Goal: Information Seeking & Learning: Learn about a topic

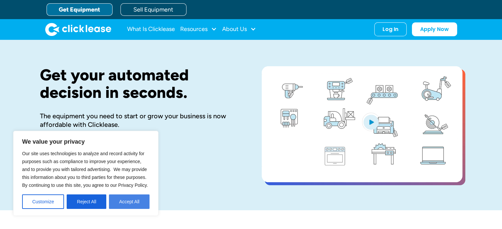
click at [123, 198] on button "Accept All" at bounding box center [129, 202] width 41 height 15
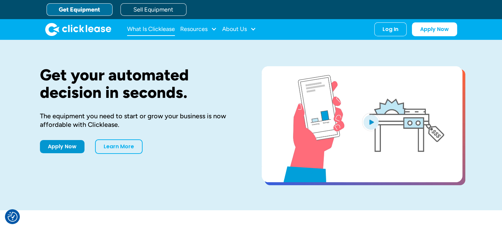
click at [141, 29] on link "What Is Clicklease" at bounding box center [151, 29] width 48 height 13
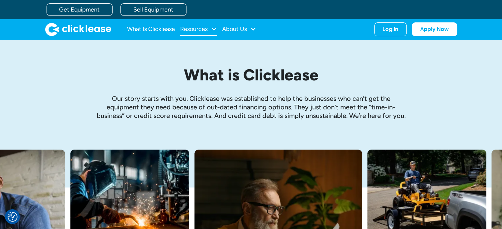
click at [203, 29] on div "Resources" at bounding box center [193, 29] width 27 height 0
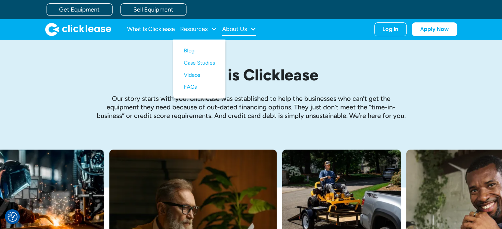
click at [235, 29] on div "About Us" at bounding box center [234, 29] width 25 height 0
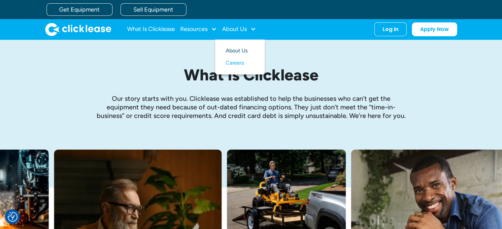
click at [238, 47] on link "About Us" at bounding box center [240, 51] width 28 height 12
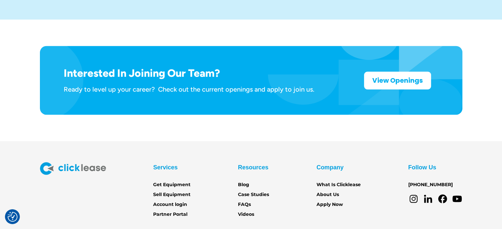
scroll to position [1097, 0]
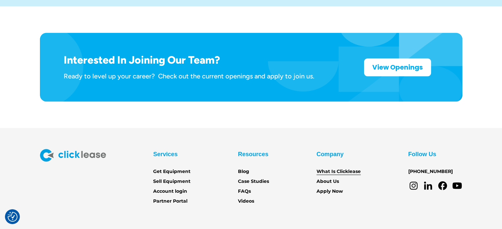
click at [327, 168] on link "What Is Clicklease" at bounding box center [339, 171] width 44 height 7
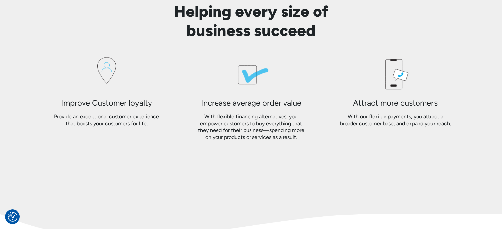
scroll to position [607, 0]
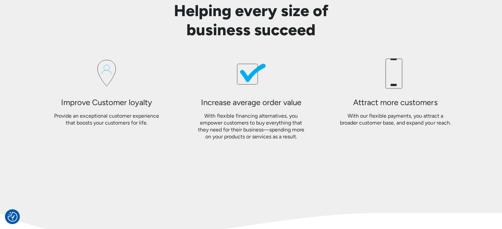
click at [396, 78] on g at bounding box center [394, 74] width 17 height 30
click at [396, 78] on icon at bounding box center [394, 74] width 17 height 30
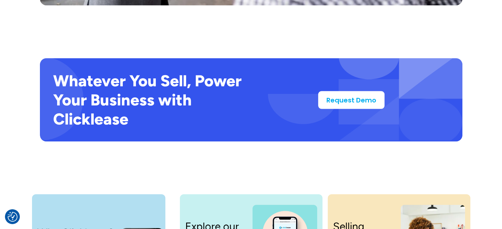
scroll to position [1202, 0]
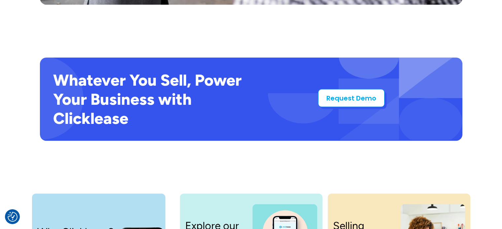
click at [362, 97] on link "Request Demo" at bounding box center [351, 98] width 66 height 18
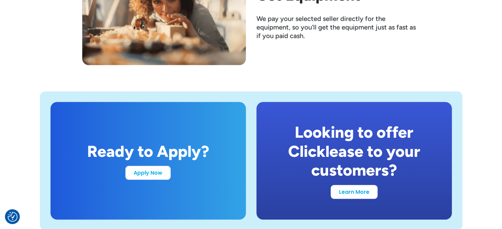
scroll to position [1241, 0]
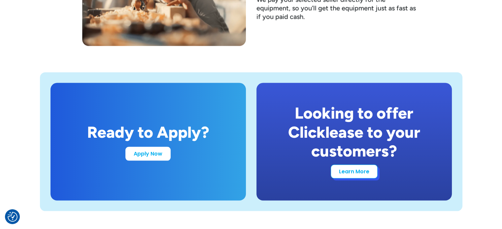
click at [350, 175] on link "Learn More" at bounding box center [354, 172] width 47 height 14
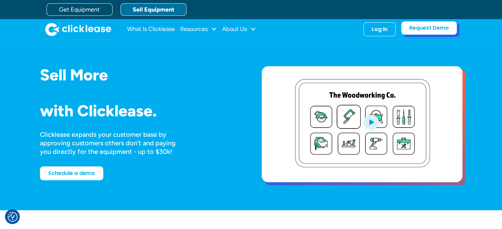
click at [425, 30] on link "Request Demo" at bounding box center [429, 28] width 56 height 14
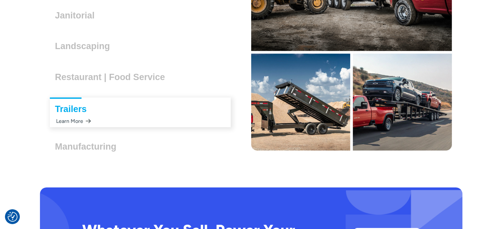
scroll to position [1981, 0]
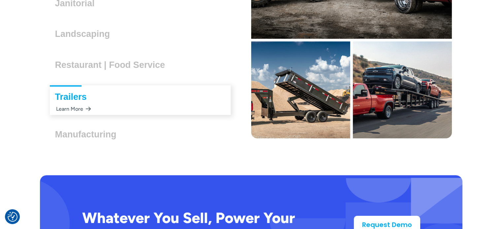
click at [96, 105] on div "Trailers Lorem ipsum dolor sit amet, consectetur adipiscing elit. Suspendisse v…" at bounding box center [140, 101] width 181 height 30
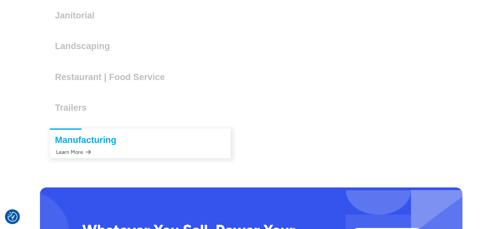
click at [96, 105] on div "Office Equipment Lorem ipsum dolor sit amet, consectetur adipiscing elit. Suspe…" at bounding box center [140, 20] width 201 height 282
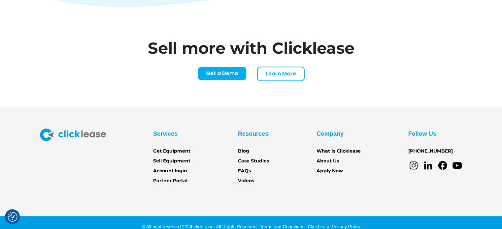
scroll to position [2785, 0]
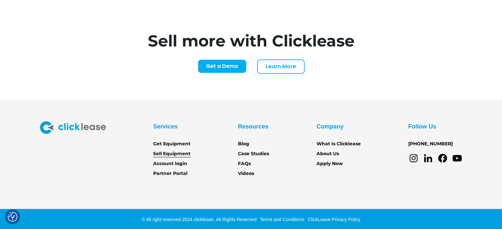
click at [158, 152] on link "Sell Equipment" at bounding box center [171, 154] width 37 height 7
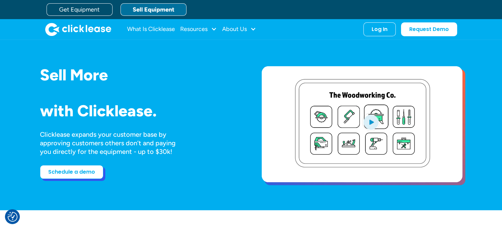
click at [77, 175] on link "Schedule a demo" at bounding box center [71, 172] width 63 height 14
